Goal: Task Accomplishment & Management: Manage account settings

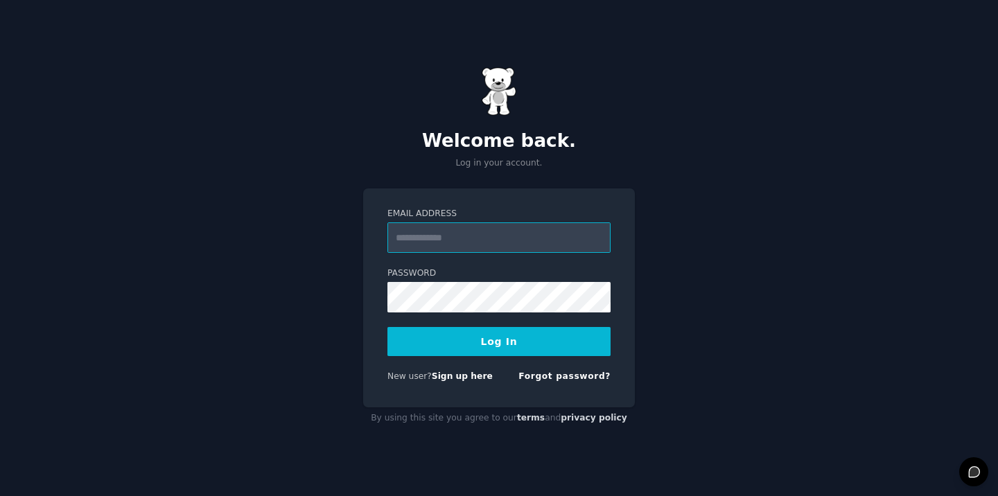
type input "**********"
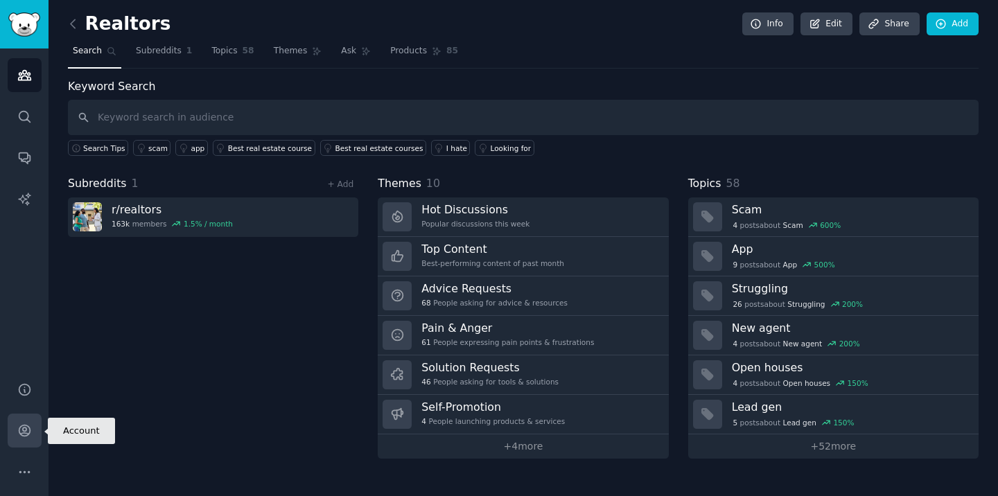
click at [22, 435] on icon "Sidebar" at bounding box center [24, 431] width 15 height 15
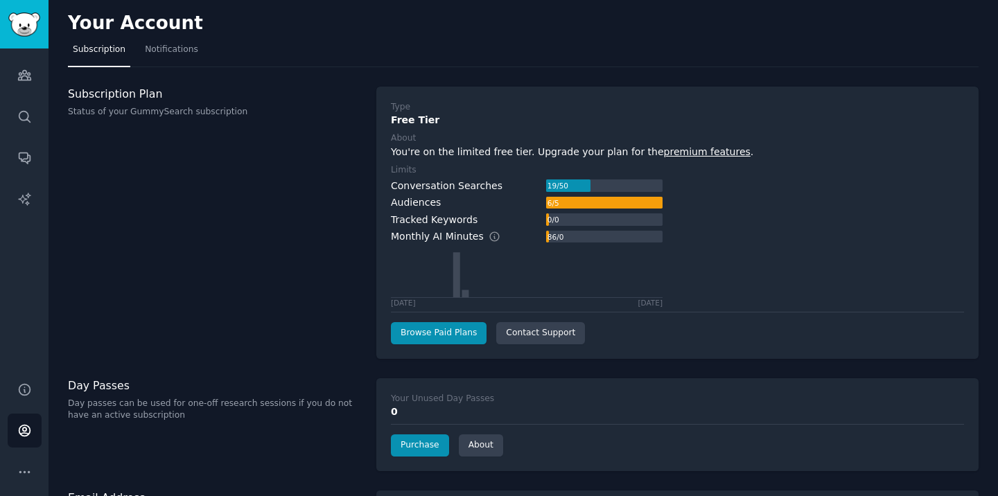
scroll to position [57, 0]
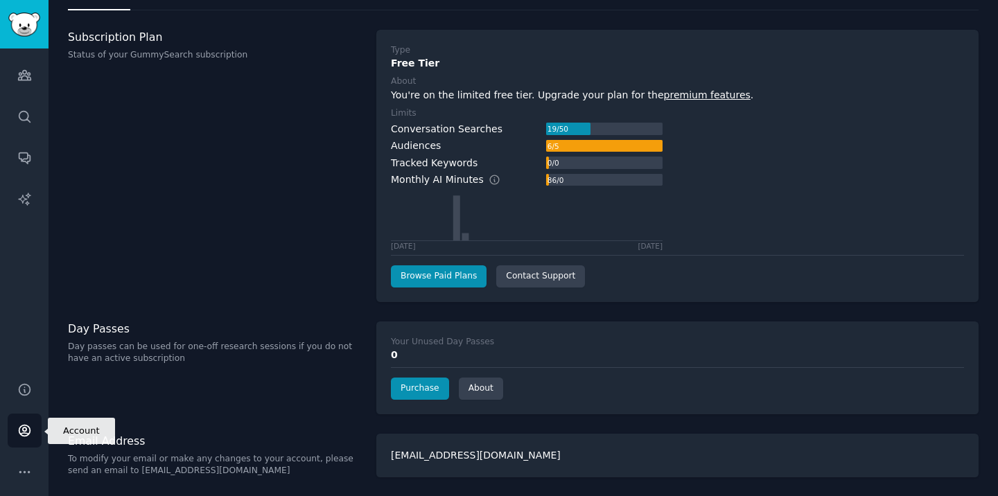
click at [30, 435] on icon "Sidebar" at bounding box center [24, 431] width 15 height 15
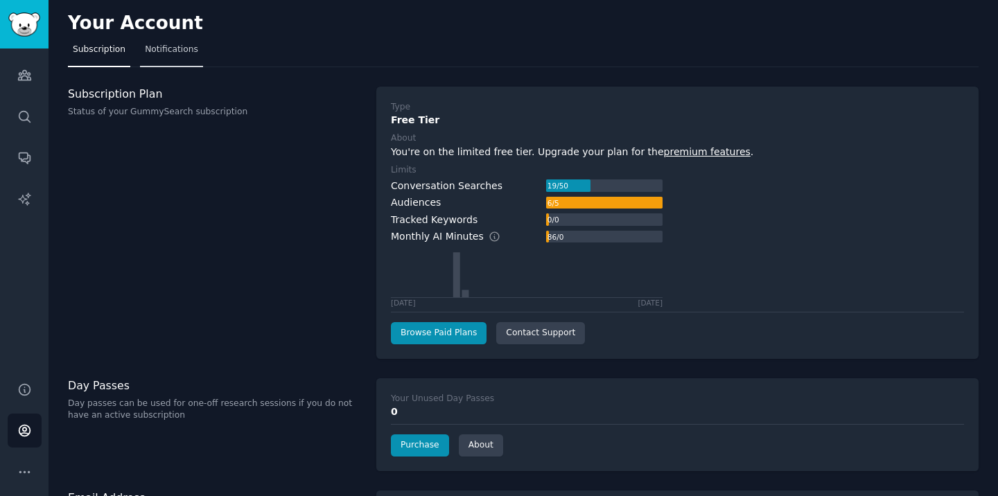
click at [171, 50] on span "Notifications" at bounding box center [171, 50] width 53 height 12
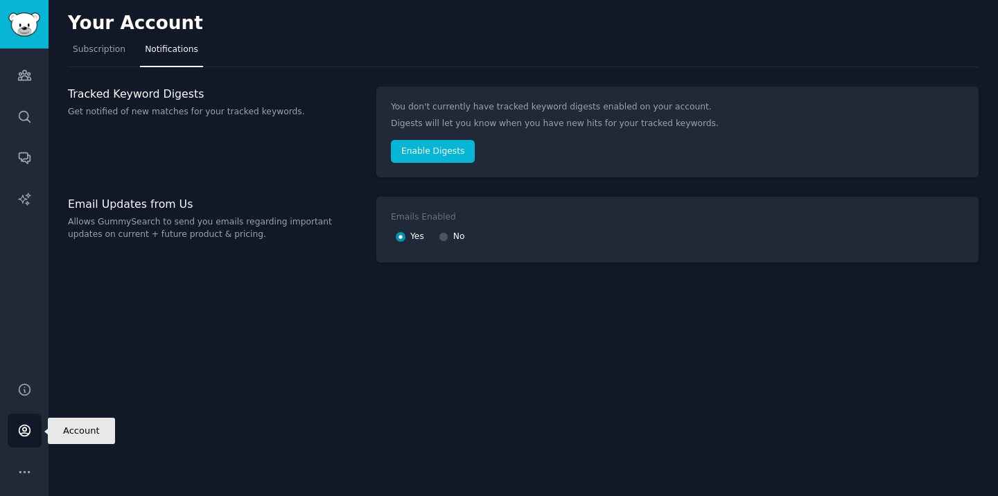
click at [26, 426] on icon "Sidebar" at bounding box center [24, 431] width 11 height 11
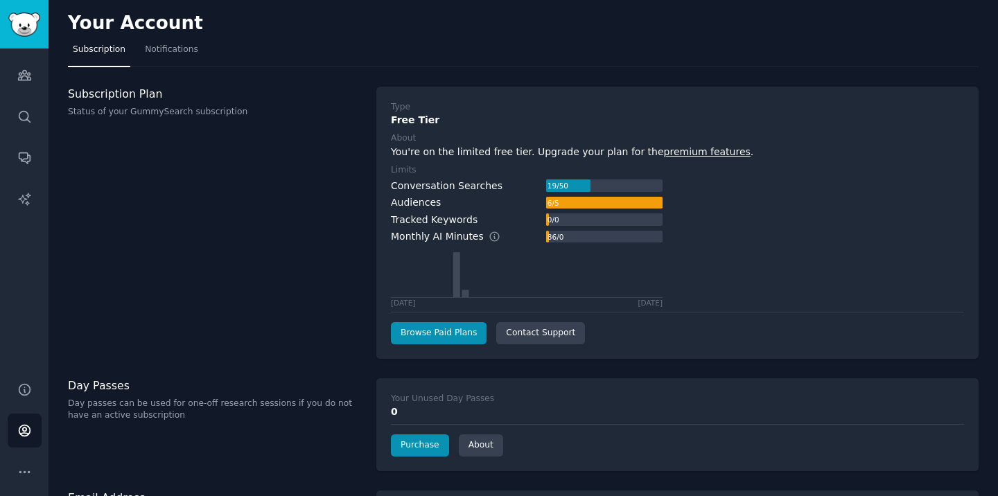
scroll to position [57, 0]
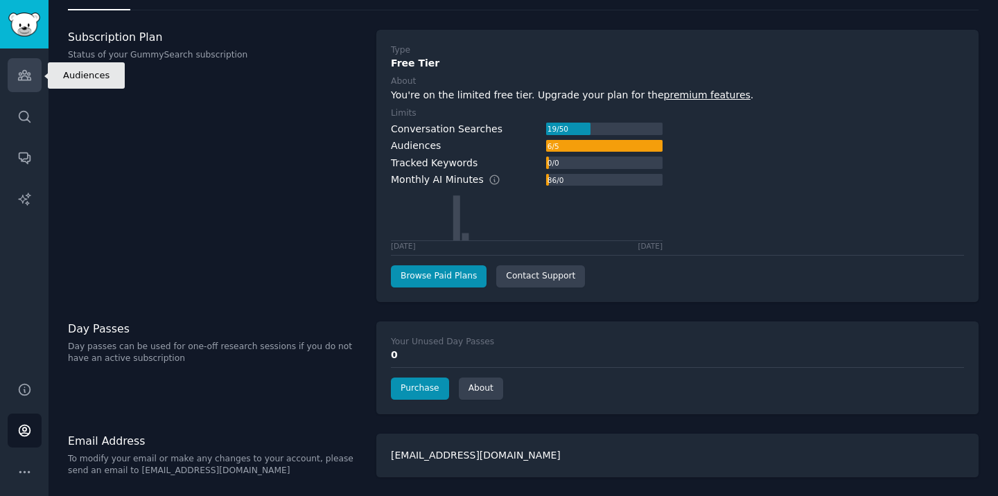
click at [29, 76] on icon "Sidebar" at bounding box center [24, 75] width 15 height 15
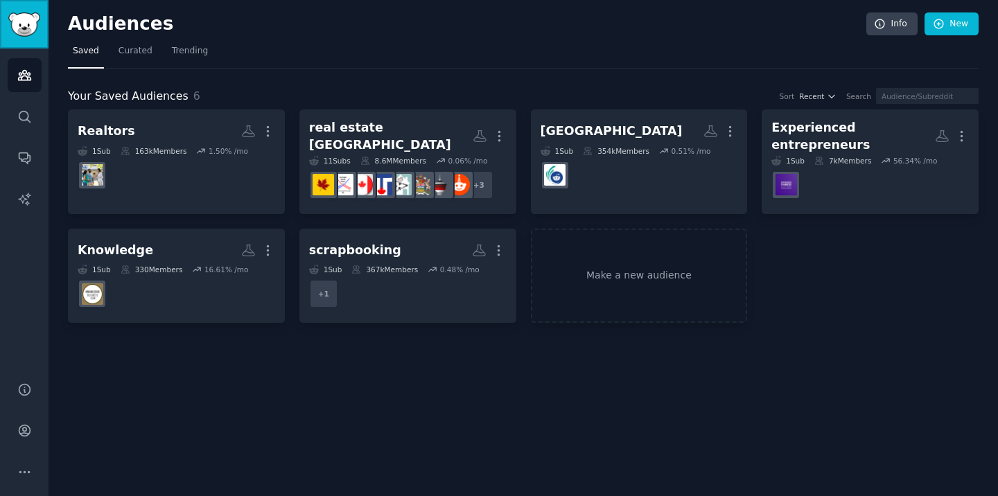
click at [36, 22] on img "Sidebar" at bounding box center [24, 24] width 32 height 24
click at [22, 27] on img "Sidebar" at bounding box center [24, 24] width 32 height 24
click at [31, 428] on icon "Sidebar" at bounding box center [24, 431] width 15 height 15
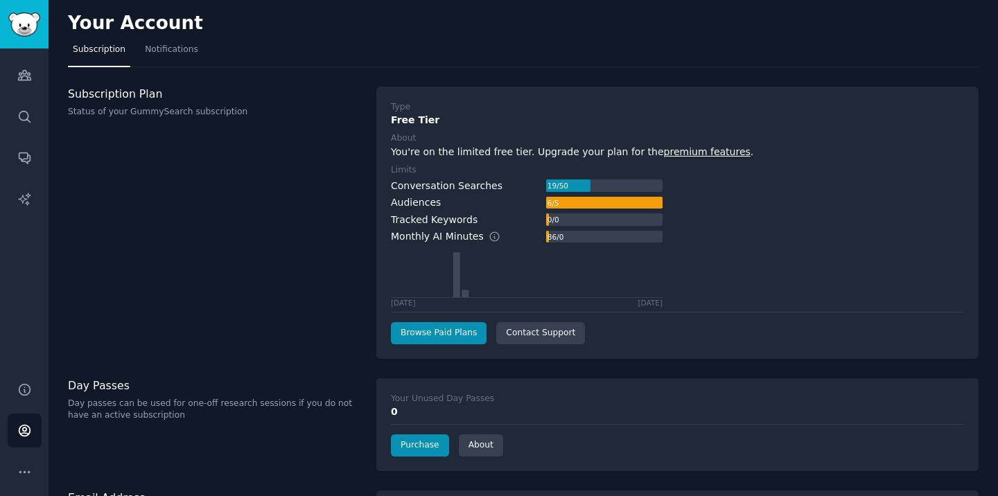
scroll to position [57, 0]
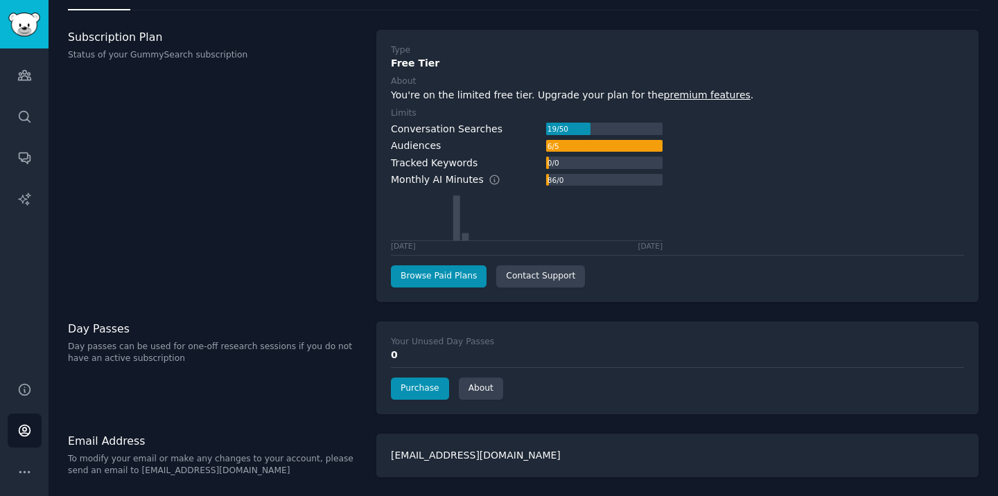
click at [158, 31] on h3 "Subscription Plan" at bounding box center [215, 37] width 294 height 15
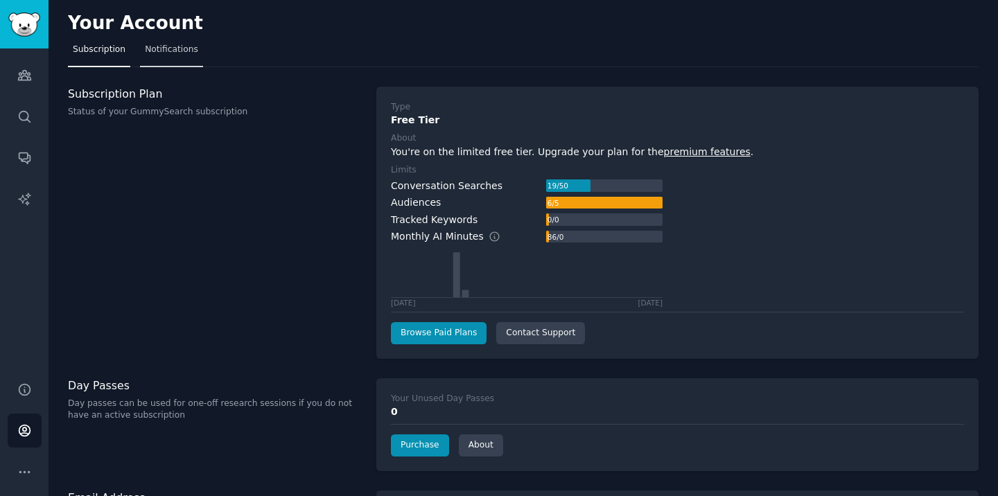
click at [150, 51] on span "Notifications" at bounding box center [171, 50] width 53 height 12
